Goal: Navigation & Orientation: Find specific page/section

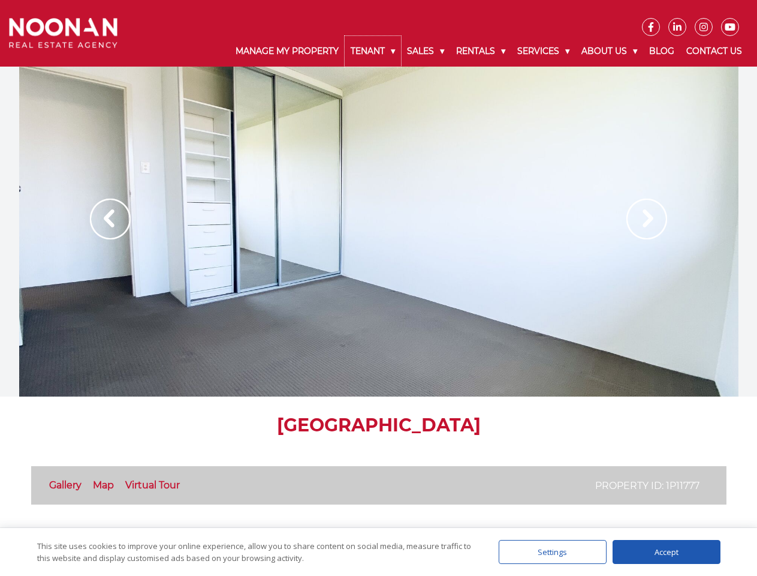
click at [373, 51] on link "Tenant" at bounding box center [373, 51] width 56 height 31
click at [426, 51] on link "Sales" at bounding box center [425, 51] width 49 height 31
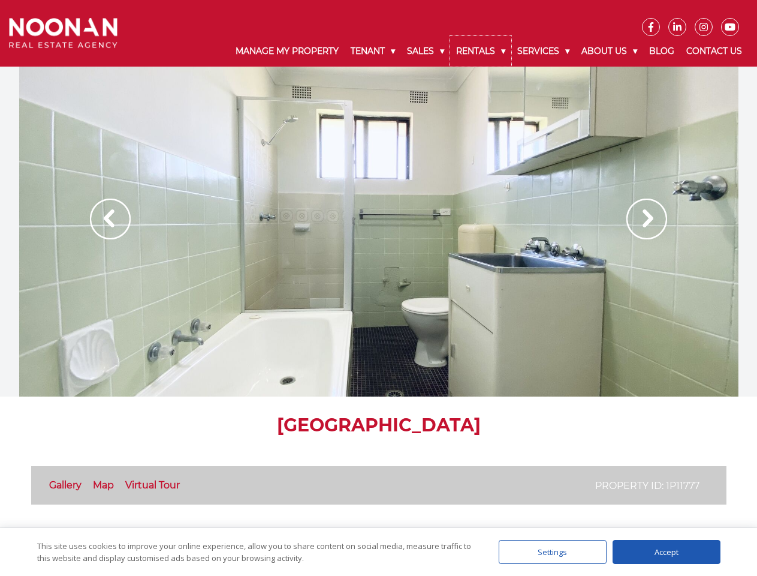
click at [481, 51] on link "Rentals" at bounding box center [480, 51] width 61 height 31
click at [545, 51] on link "Services" at bounding box center [543, 51] width 64 height 31
click at [611, 51] on link "About Us" at bounding box center [610, 51] width 68 height 31
click at [379, 231] on div at bounding box center [378, 232] width 719 height 330
click at [110, 219] on img at bounding box center [110, 218] width 41 height 41
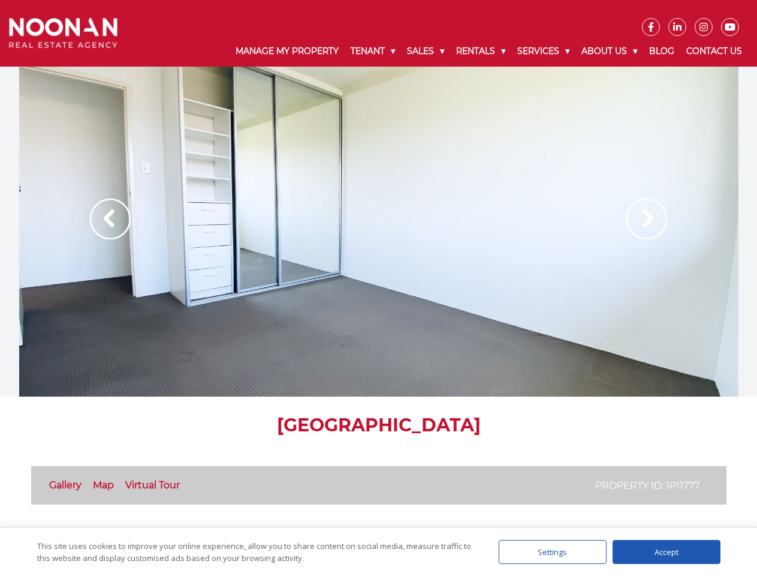
click at [647, 219] on img at bounding box center [647, 218] width 41 height 41
click at [65, 484] on link "Gallery" at bounding box center [65, 484] width 32 height 11
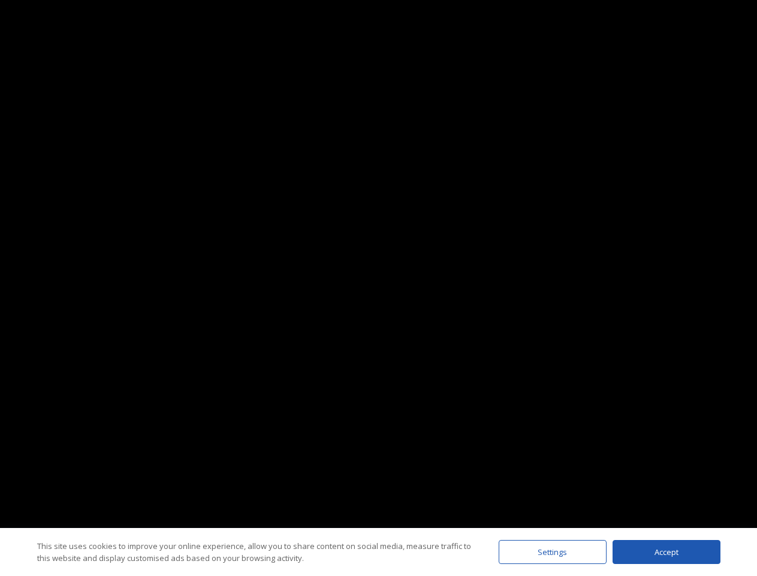
click at [553, 552] on div "Settings" at bounding box center [553, 552] width 108 height 24
